Goal: Use online tool/utility

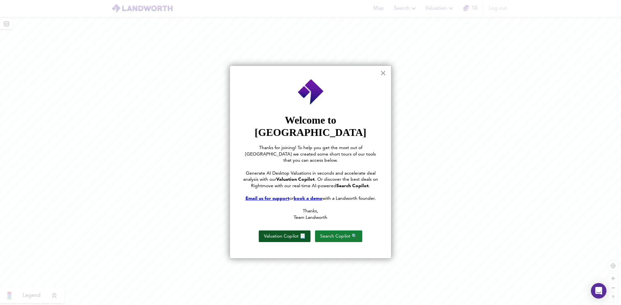
click at [292, 231] on button "Valuation Copilot 📃" at bounding box center [285, 237] width 52 height 12
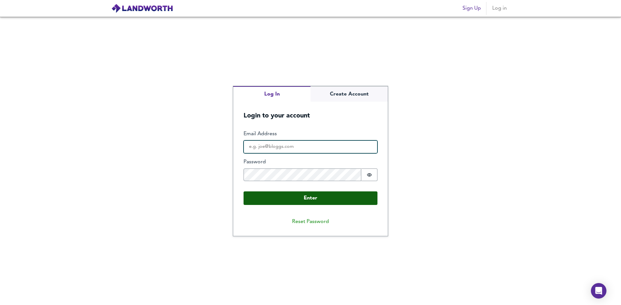
type input "[EMAIL_ADDRESS][DOMAIN_NAME]"
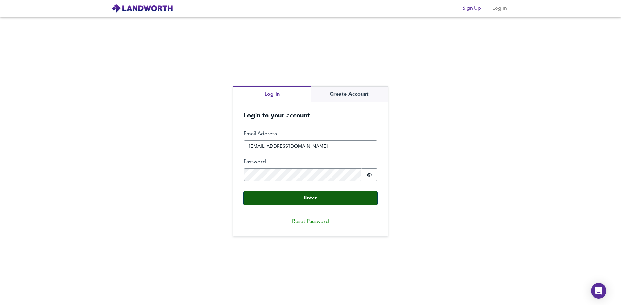
click at [313, 201] on button "Enter" at bounding box center [310, 199] width 134 height 14
